Goal: Information Seeking & Learning: Check status

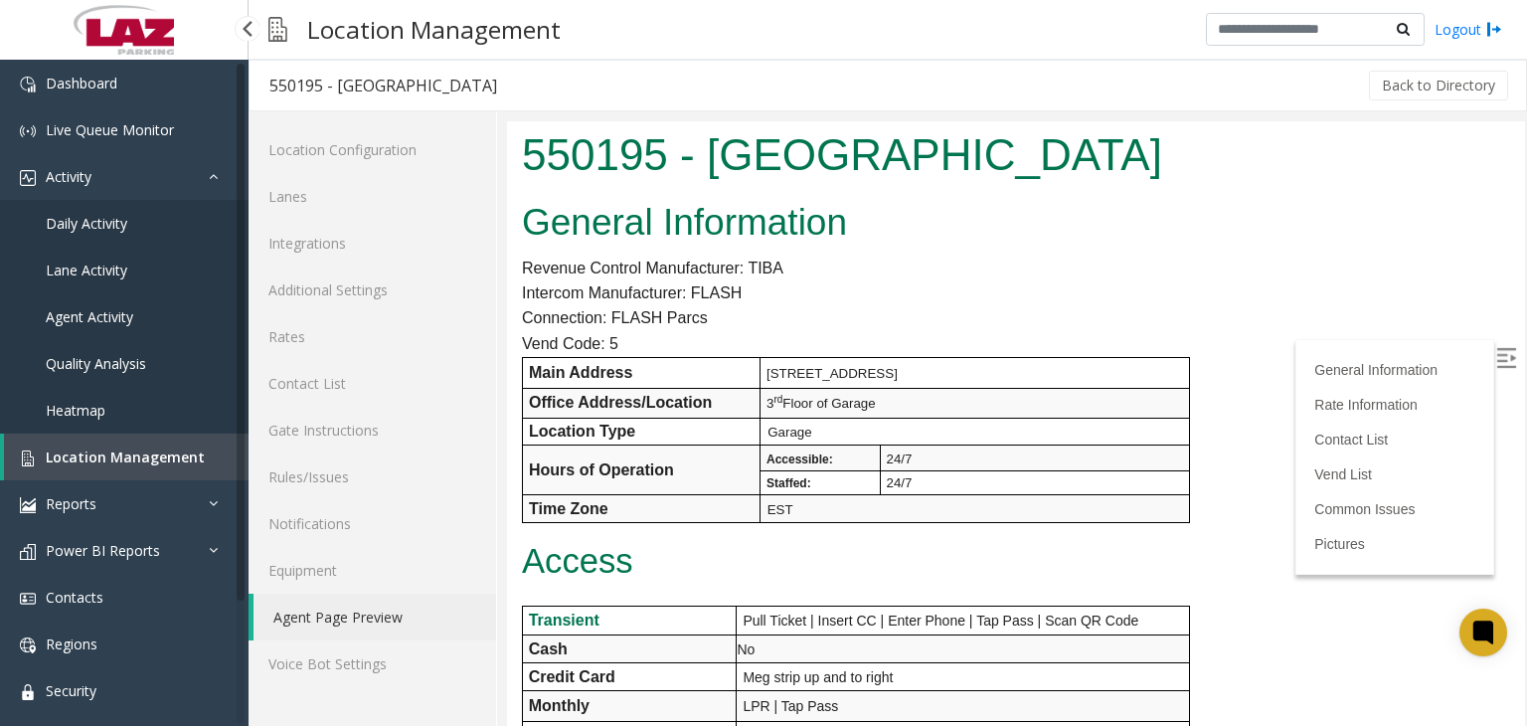
scroll to position [2685, 0]
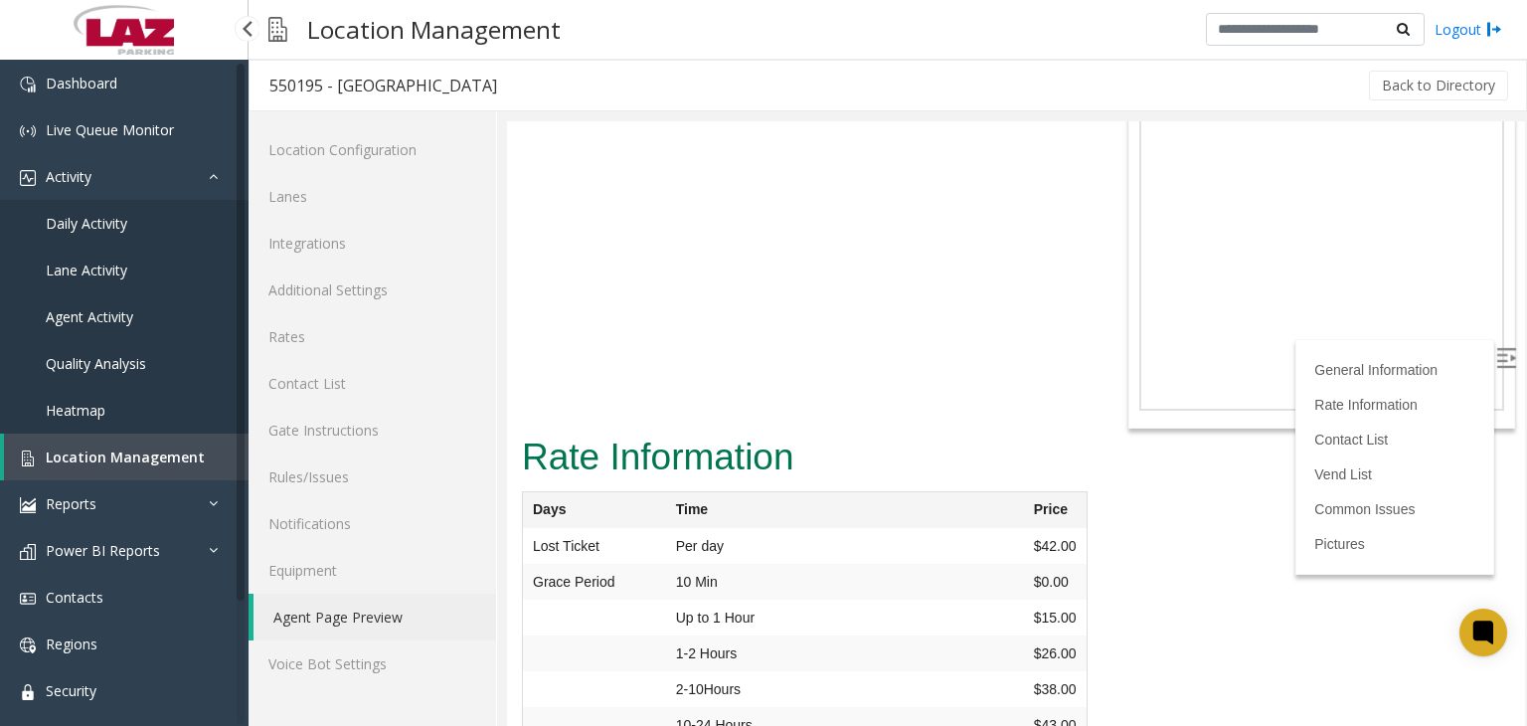
click at [116, 228] on span "Daily Activity" at bounding box center [87, 223] width 82 height 19
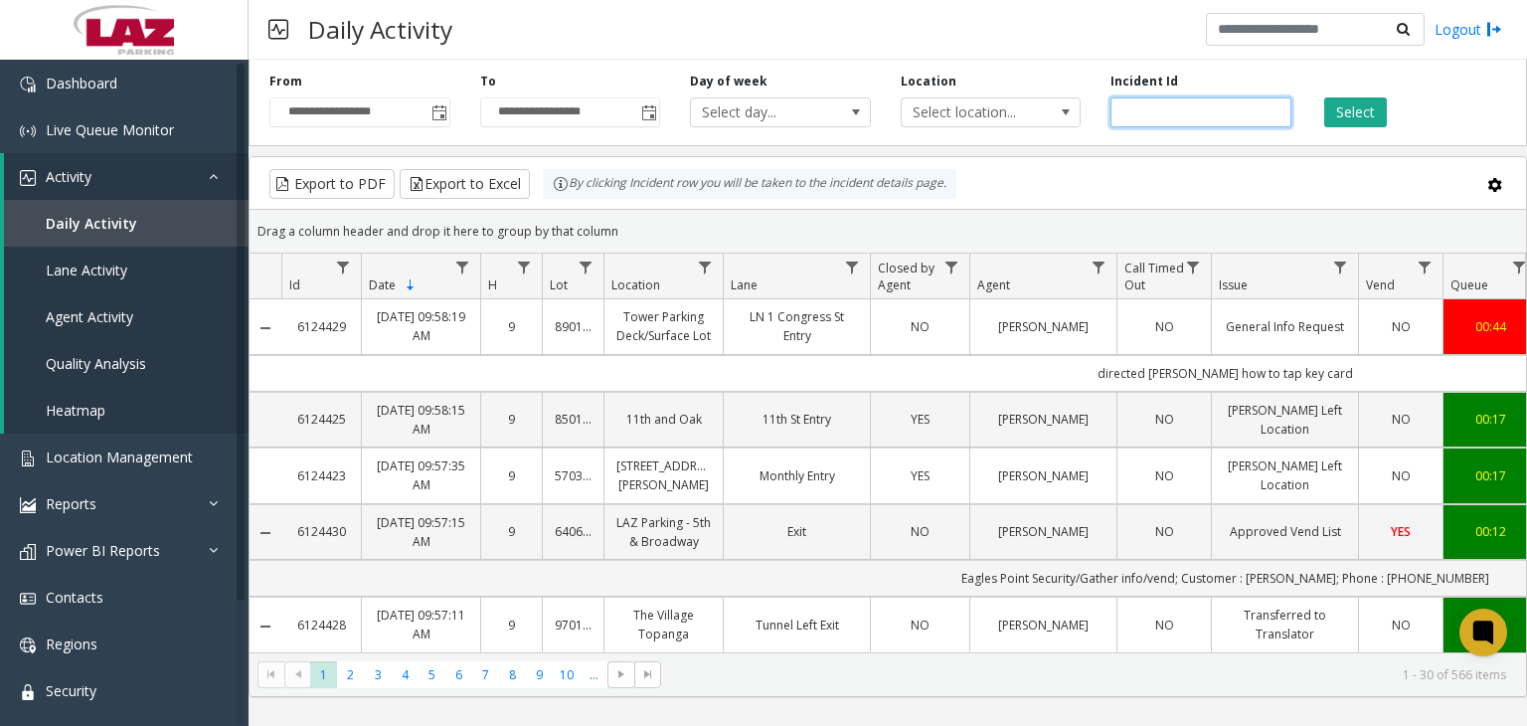
click at [1126, 109] on input "number" at bounding box center [1201, 112] width 181 height 30
click at [1099, 267] on span "Data table" at bounding box center [1099, 268] width 16 height 16
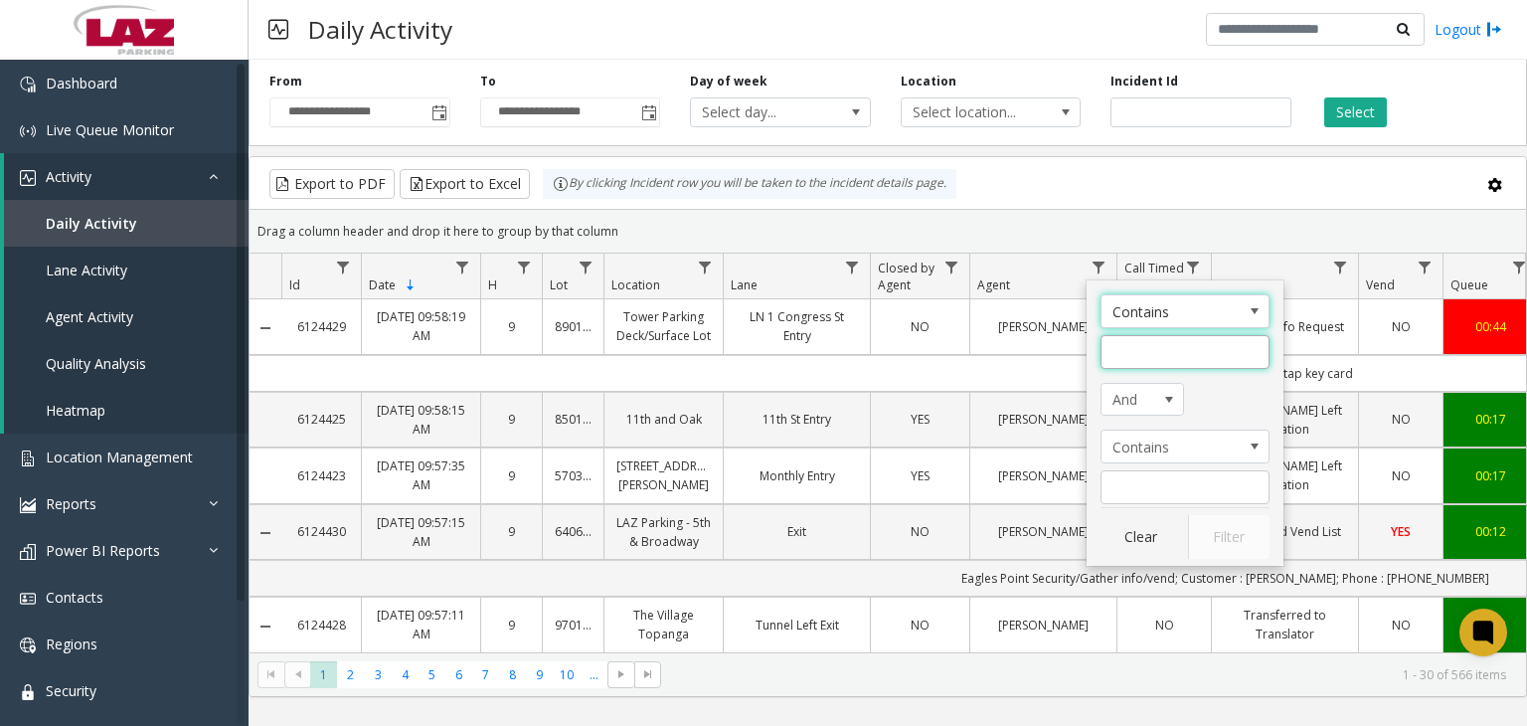
click at [1126, 350] on input "Agent Filter" at bounding box center [1185, 352] width 169 height 34
type input "*****"
click button "Filter" at bounding box center [1229, 537] width 82 height 44
